Goal: Check status: Check status

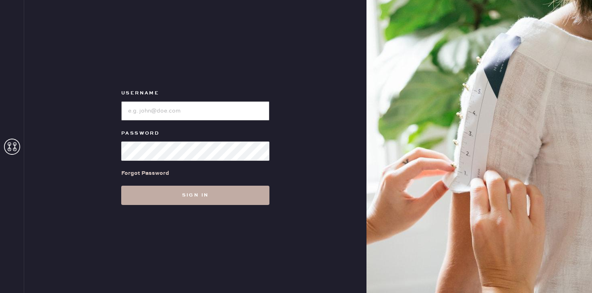
type input "reformationmelrose"
click at [221, 198] on button "Sign in" at bounding box center [195, 195] width 148 height 19
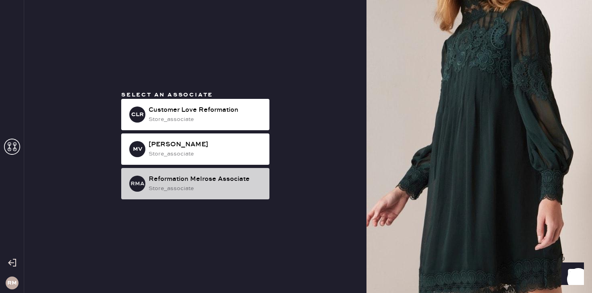
drag, startPoint x: 221, startPoint y: 198, endPoint x: 214, endPoint y: 192, distance: 10.0
click at [214, 192] on div "RMA Reformation Melrose Associate store_associate" at bounding box center [195, 183] width 148 height 31
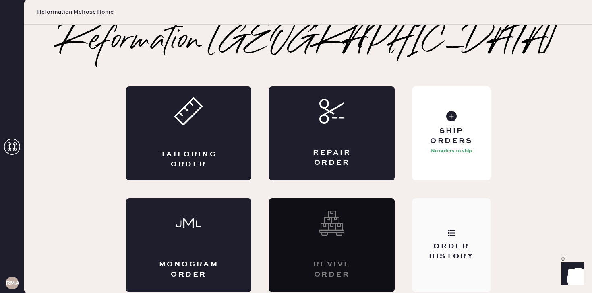
click at [454, 229] on div "Order History" at bounding box center [451, 245] width 78 height 94
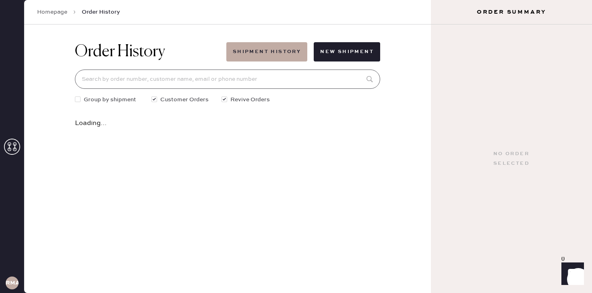
click at [293, 79] on input at bounding box center [227, 79] width 305 height 19
paste input "[EMAIL_ADDRESS][DOMAIN_NAME]"
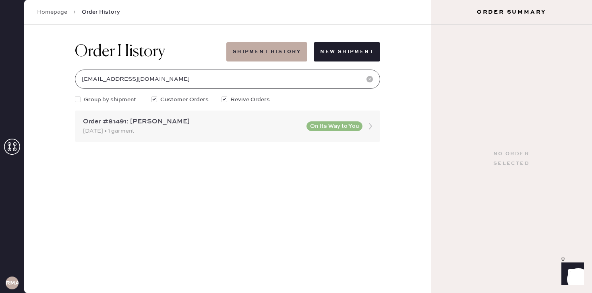
type input "[EMAIL_ADDRESS][DOMAIN_NAME]"
click at [191, 118] on div "Order #81491: [PERSON_NAME]" at bounding box center [192, 122] width 219 height 10
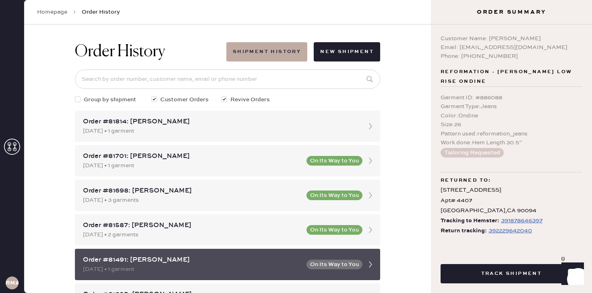
click at [248, 265] on div "[DATE] • 1 garment" at bounding box center [192, 269] width 219 height 9
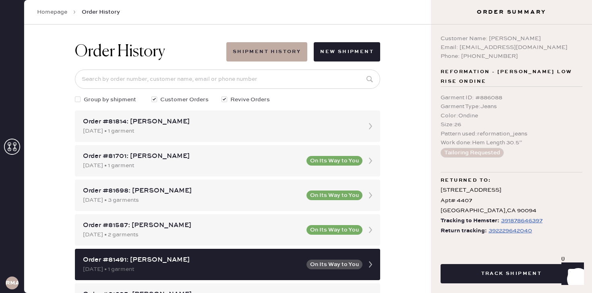
click at [504, 226] on div "392229642040" at bounding box center [509, 231] width 43 height 10
drag, startPoint x: 546, startPoint y: 222, endPoint x: 440, endPoint y: 223, distance: 105.9
click at [440, 223] on div "Customer Name: [PERSON_NAME] Email: [EMAIL_ADDRESS][DOMAIN_NAME] Phone: [PHONE_…" at bounding box center [511, 137] width 161 height 224
copy div "Return tracking: 392229642040"
